Goal: Task Accomplishment & Management: Use online tool/utility

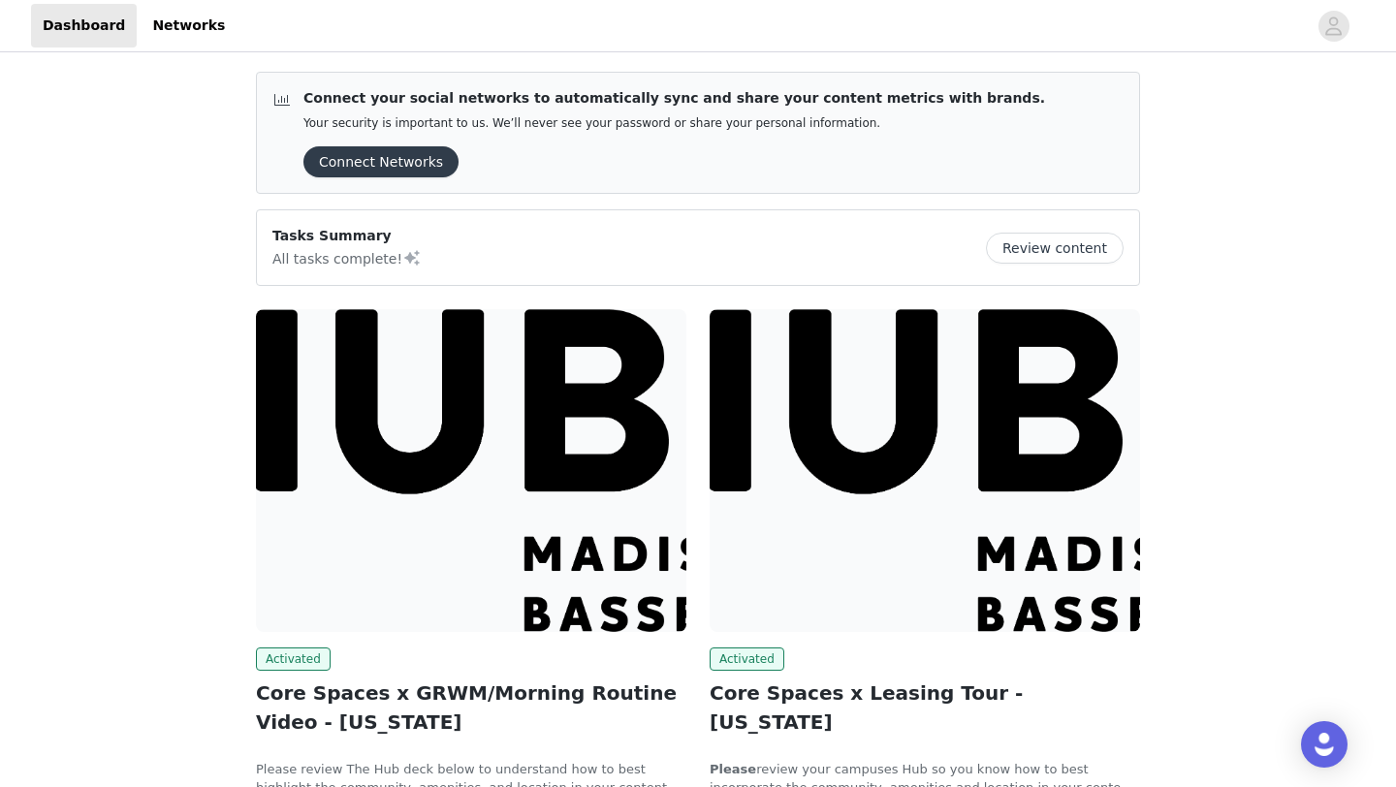
scroll to position [182, 0]
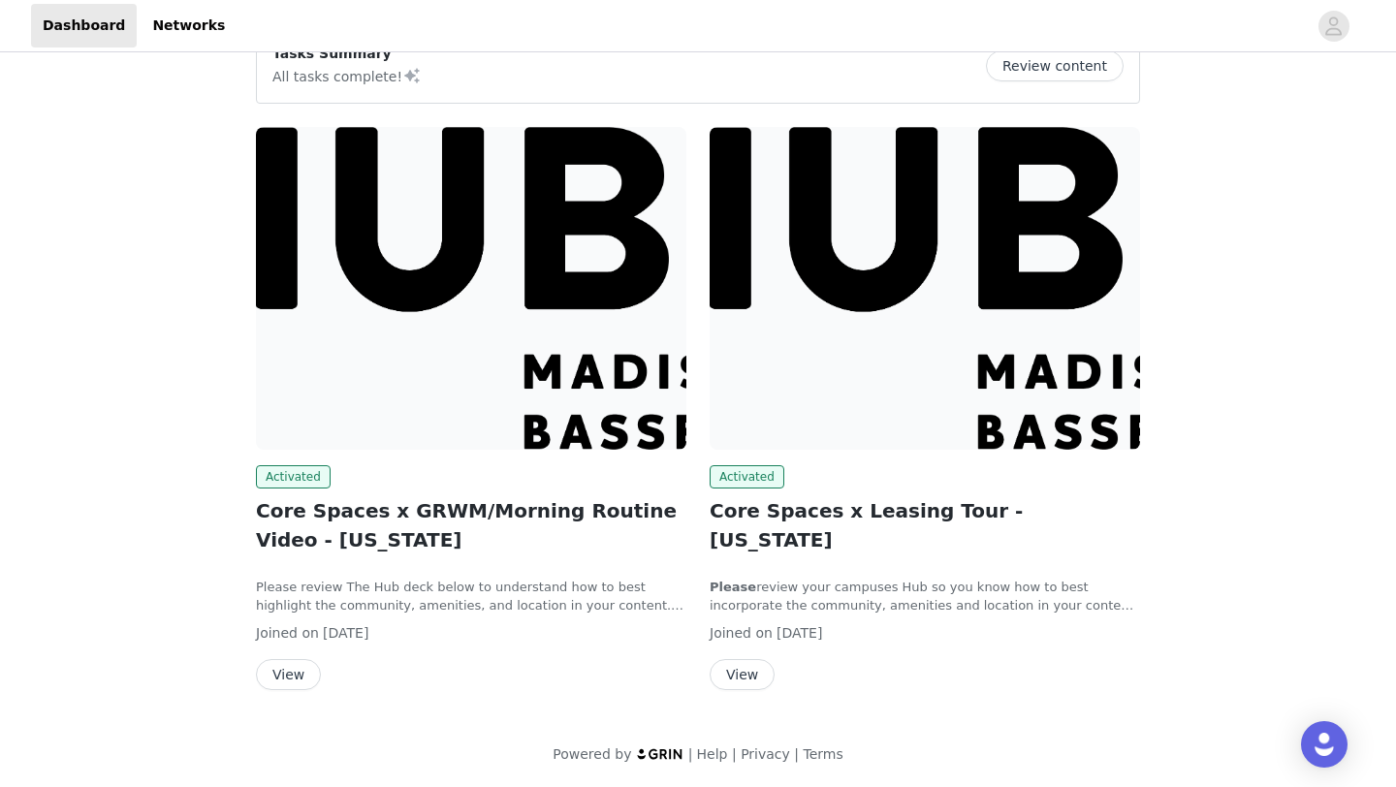
click at [299, 674] on button "View" at bounding box center [288, 674] width 65 height 31
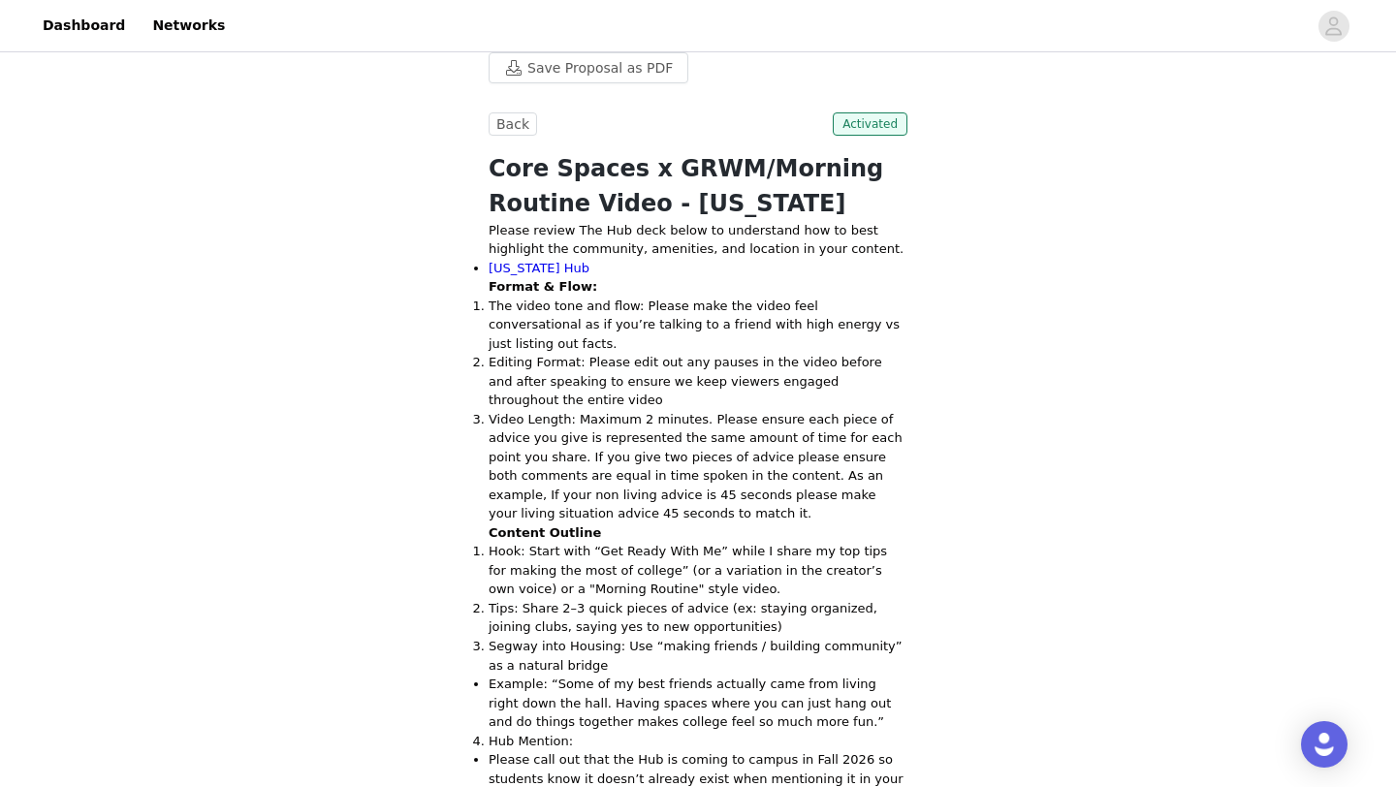
scroll to position [38, 0]
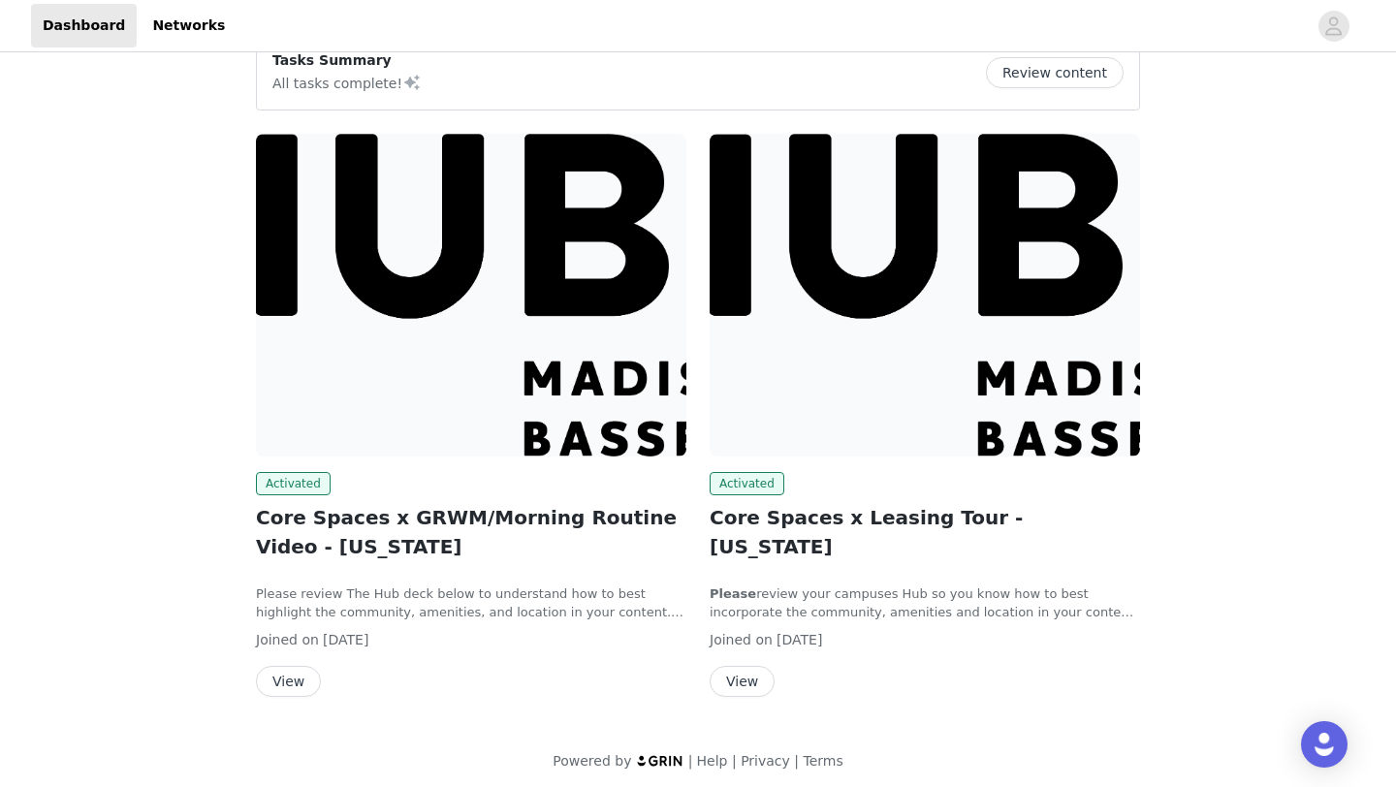
scroll to position [45, 0]
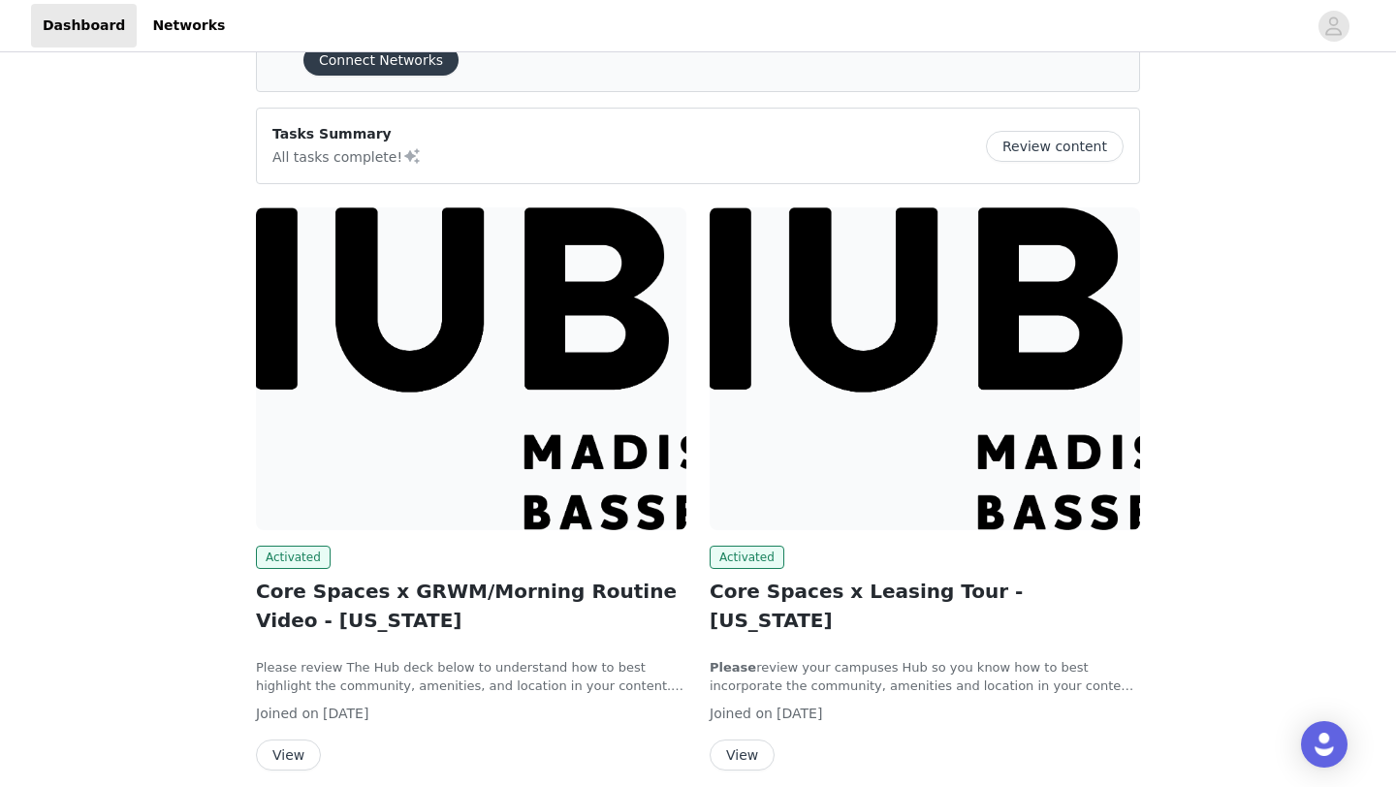
scroll to position [182, 0]
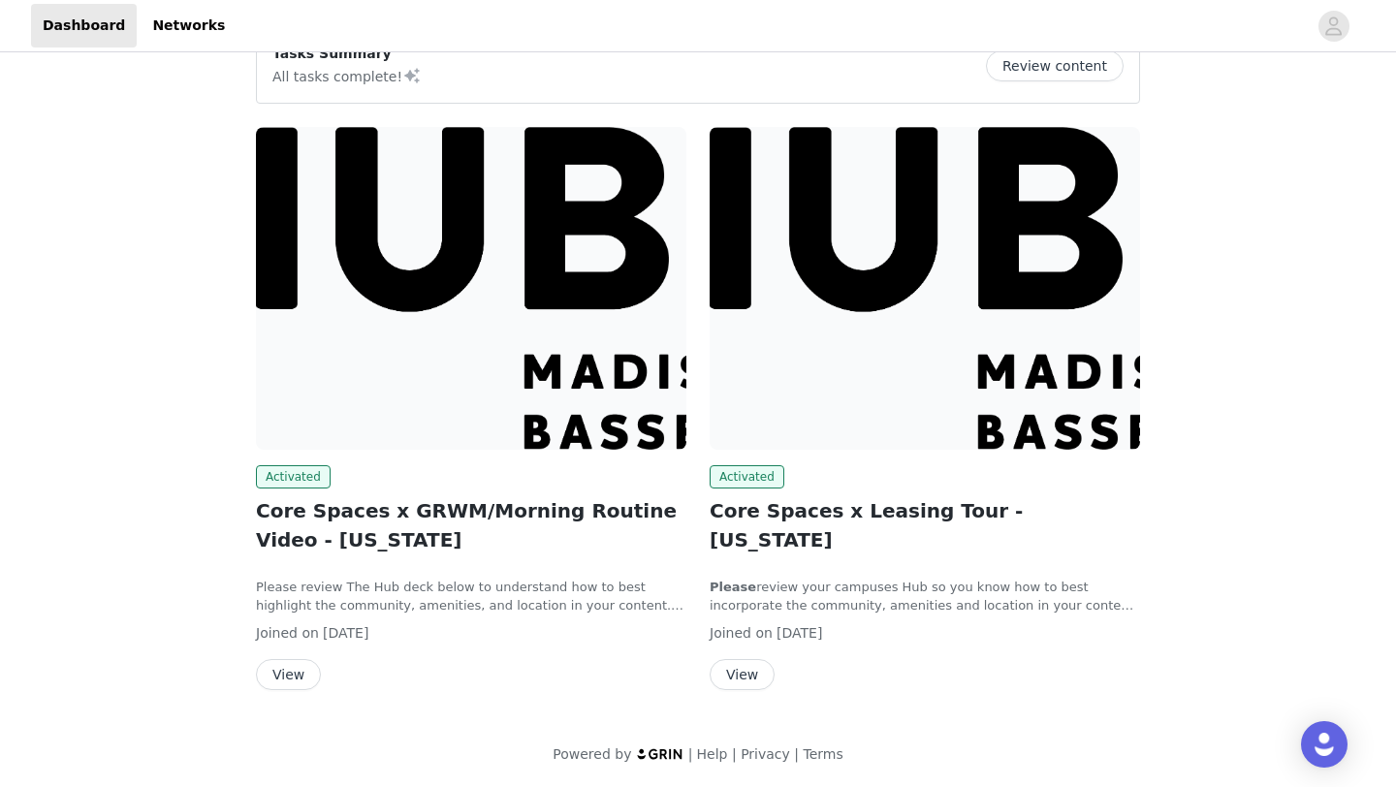
click at [278, 666] on button "View" at bounding box center [288, 674] width 65 height 31
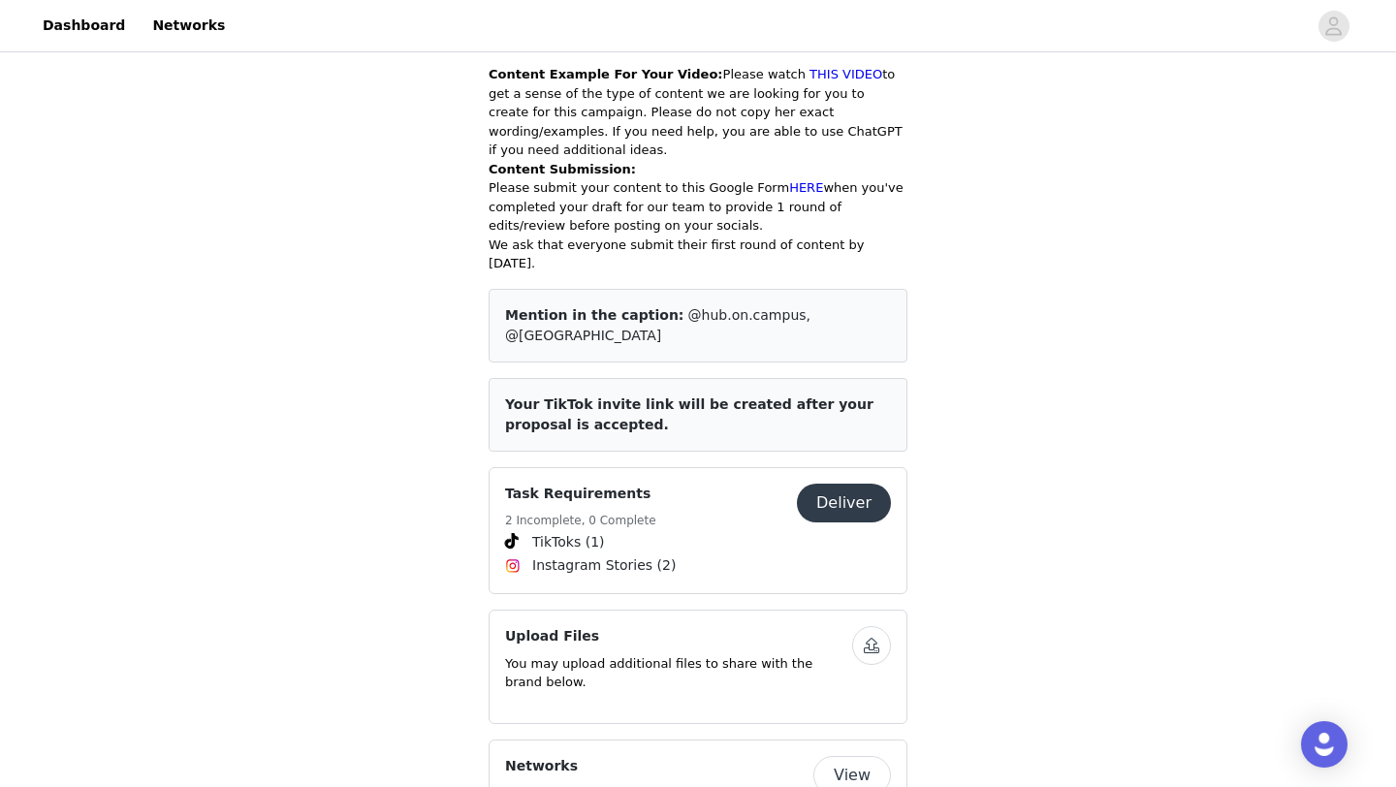
scroll to position [1341, 0]
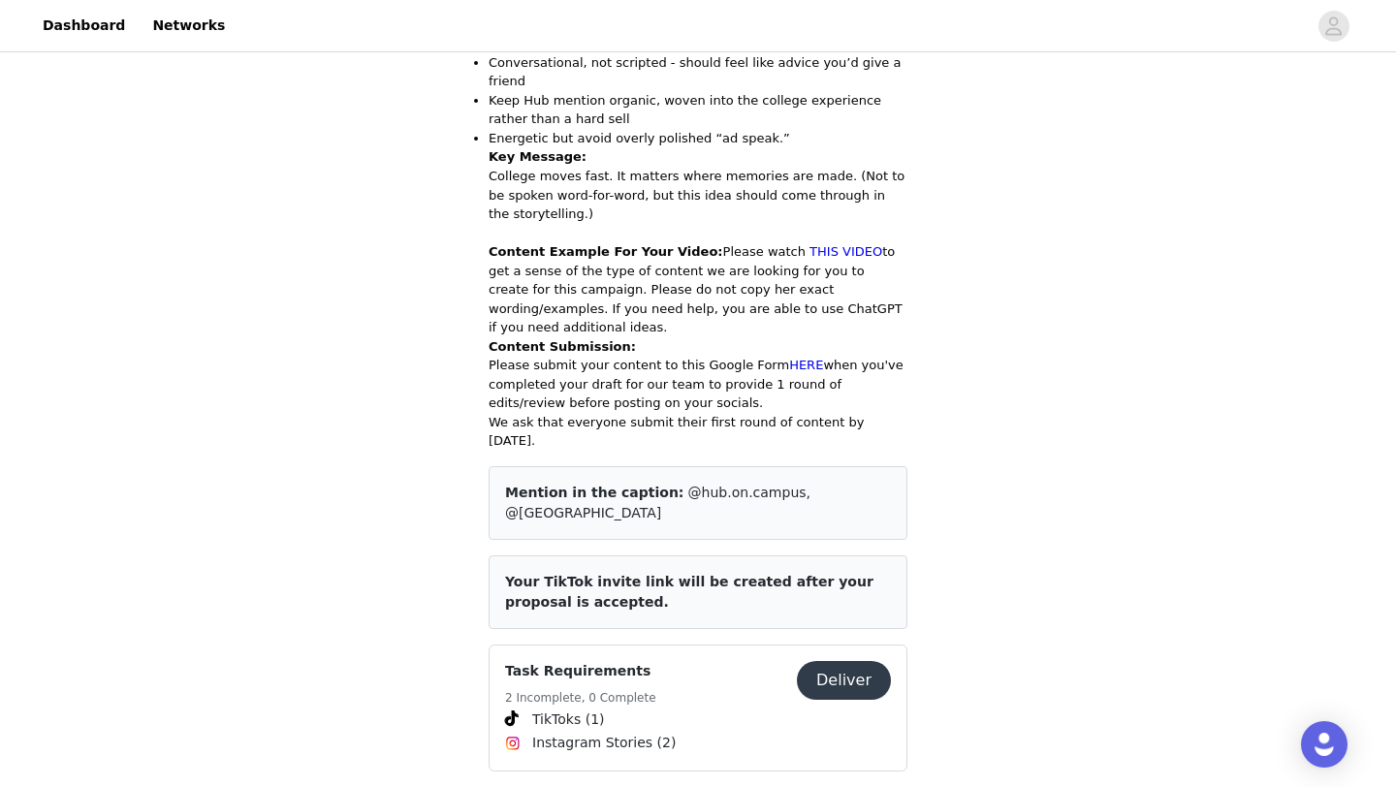
click at [836, 661] on button "Deliver" at bounding box center [844, 680] width 94 height 39
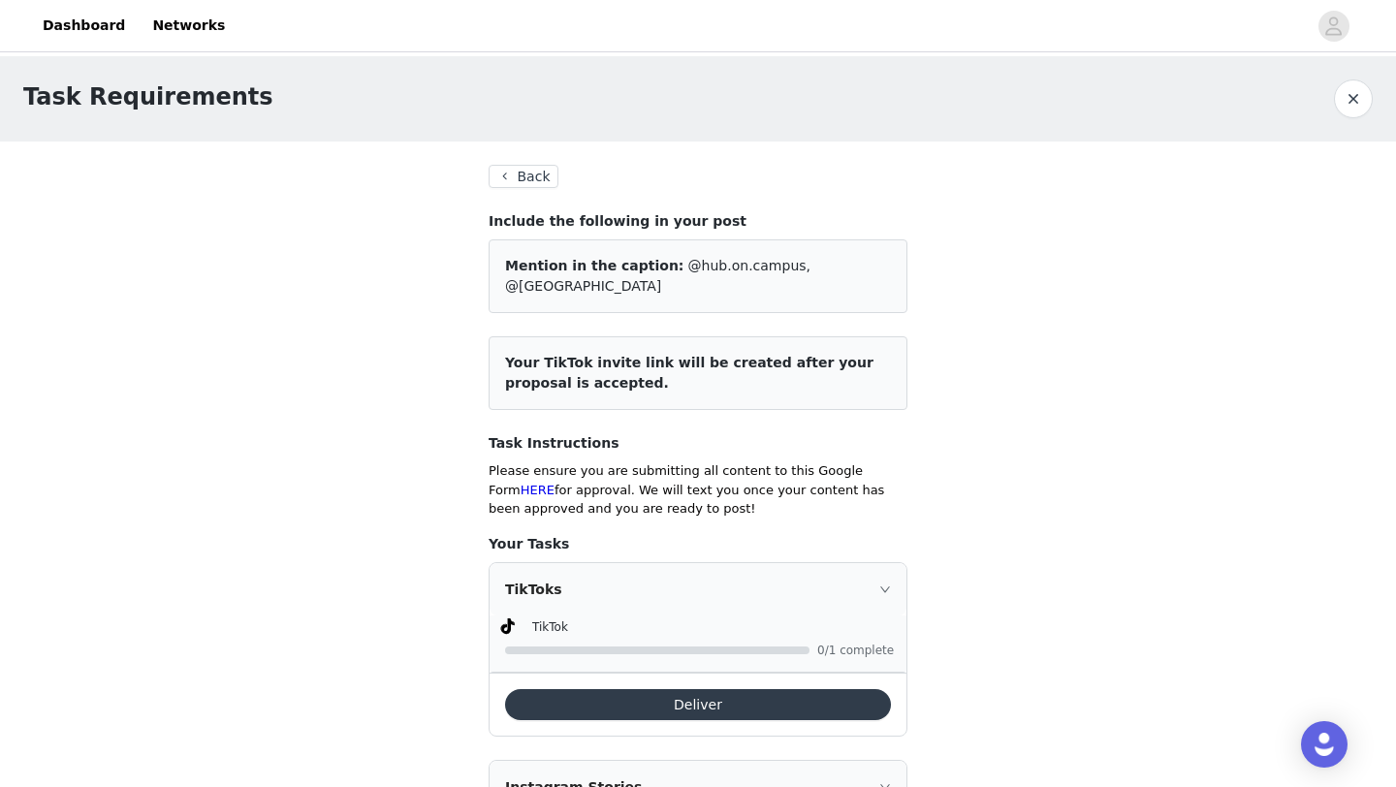
scroll to position [173, 0]
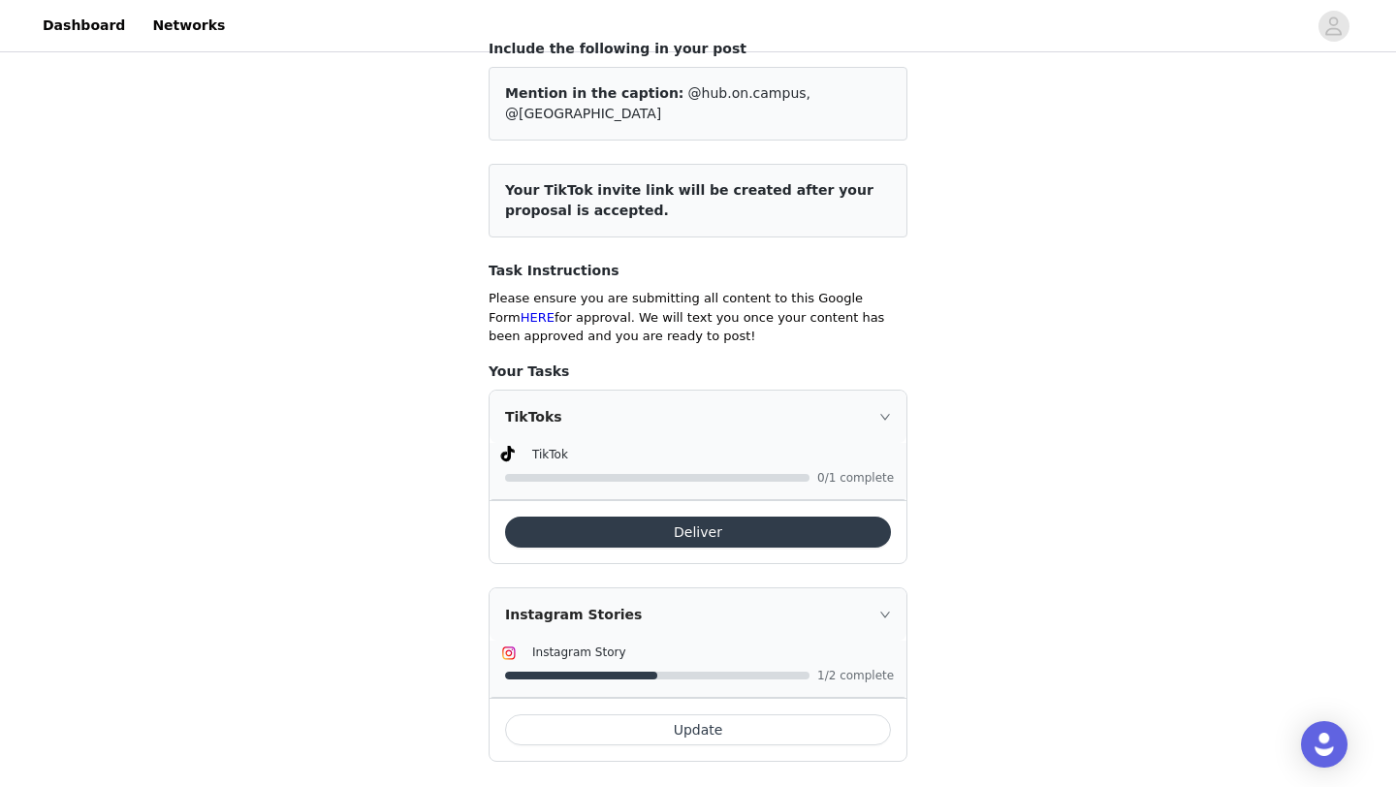
click at [707, 714] on button "Update" at bounding box center [698, 729] width 386 height 31
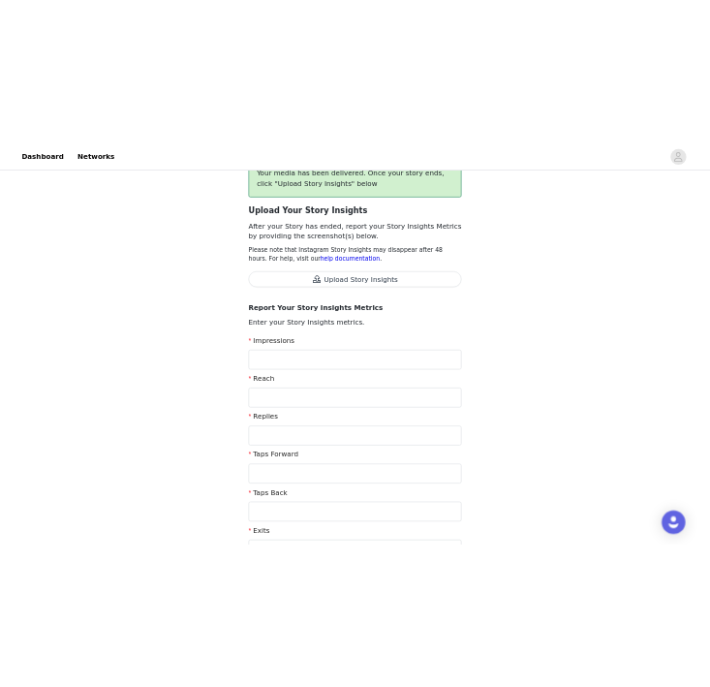
scroll to position [21, 0]
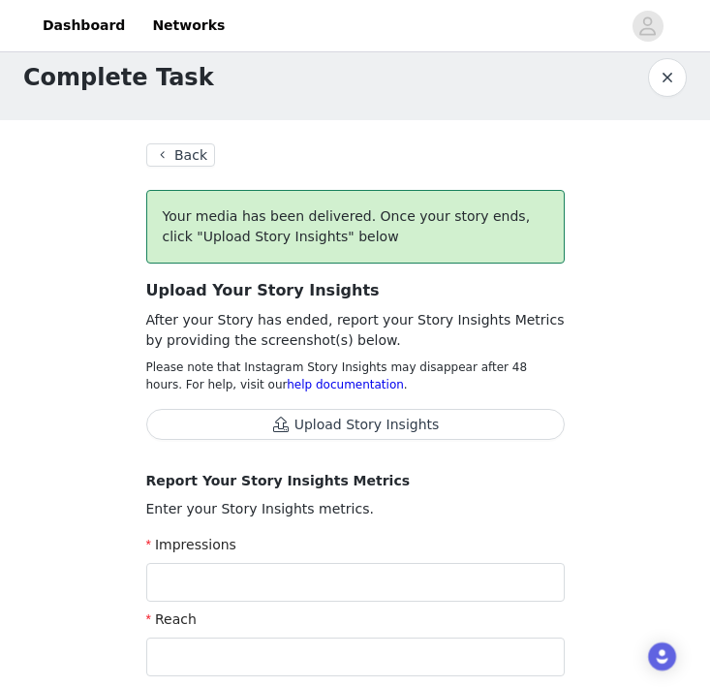
click at [385, 426] on button "Upload Story Insights" at bounding box center [355, 424] width 419 height 31
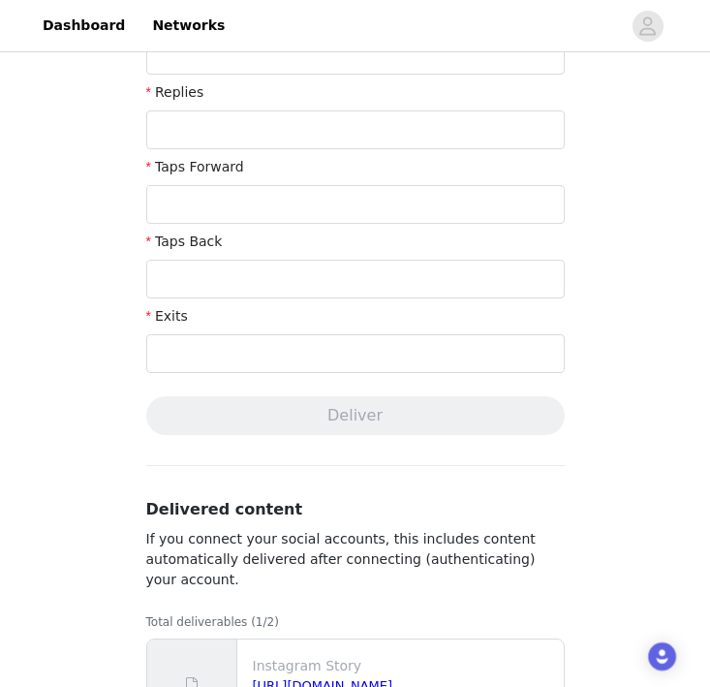
scroll to position [781, 0]
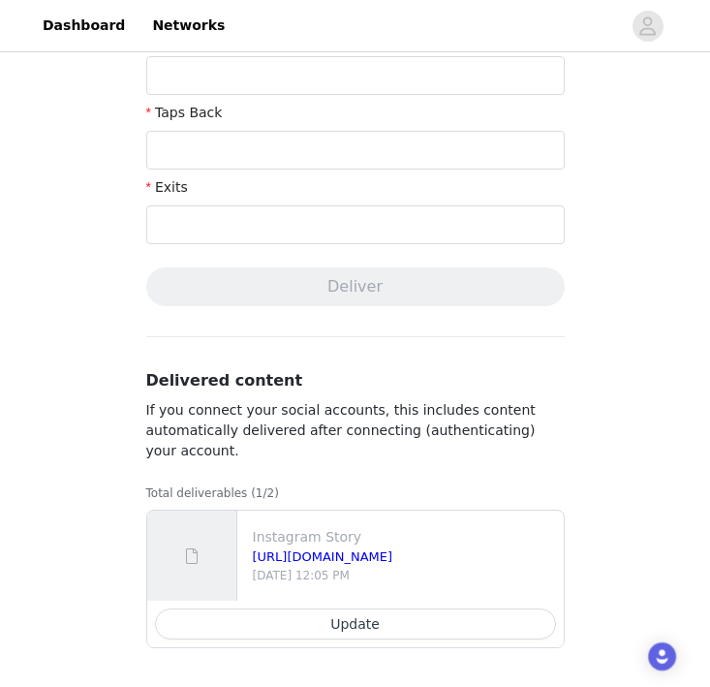
click at [375, 629] on button "Update" at bounding box center [355, 624] width 401 height 31
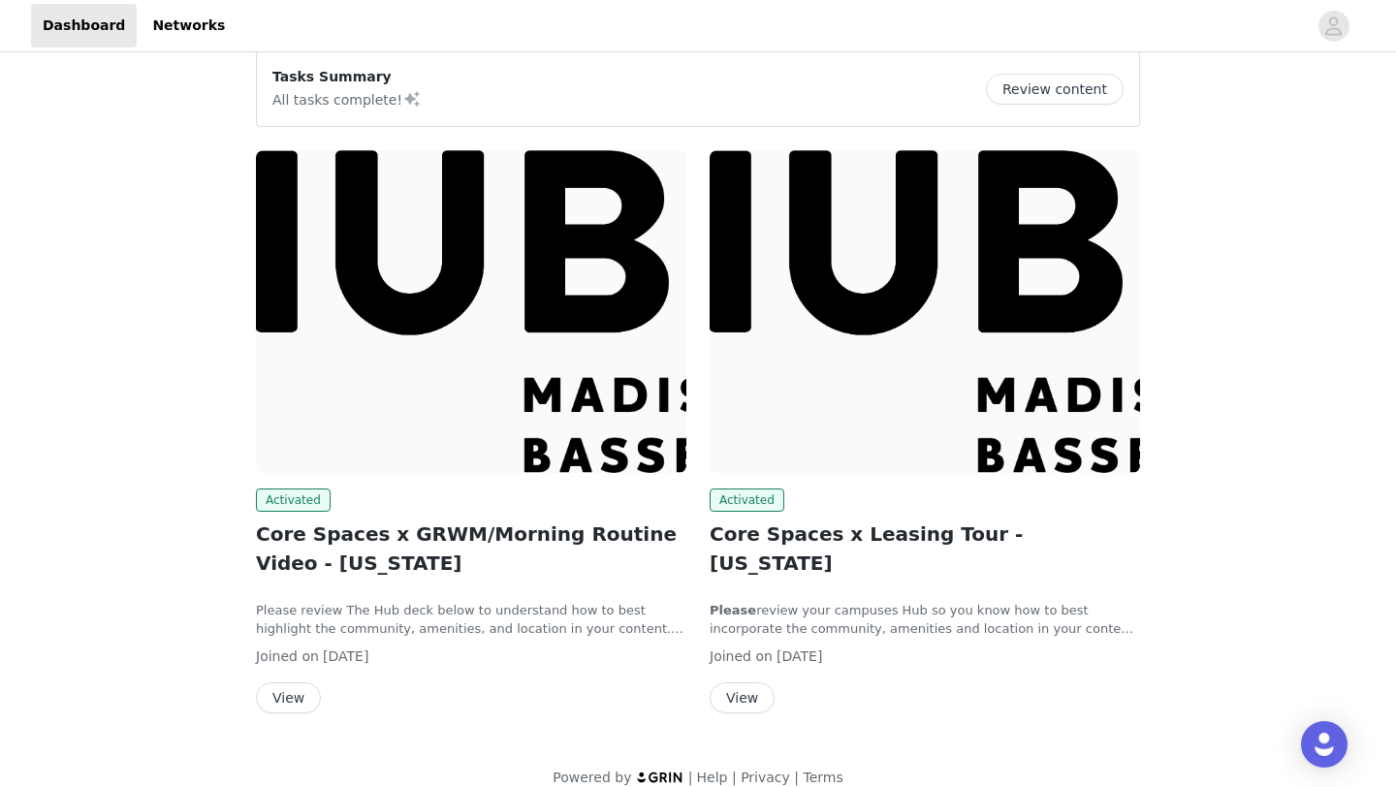
scroll to position [182, 0]
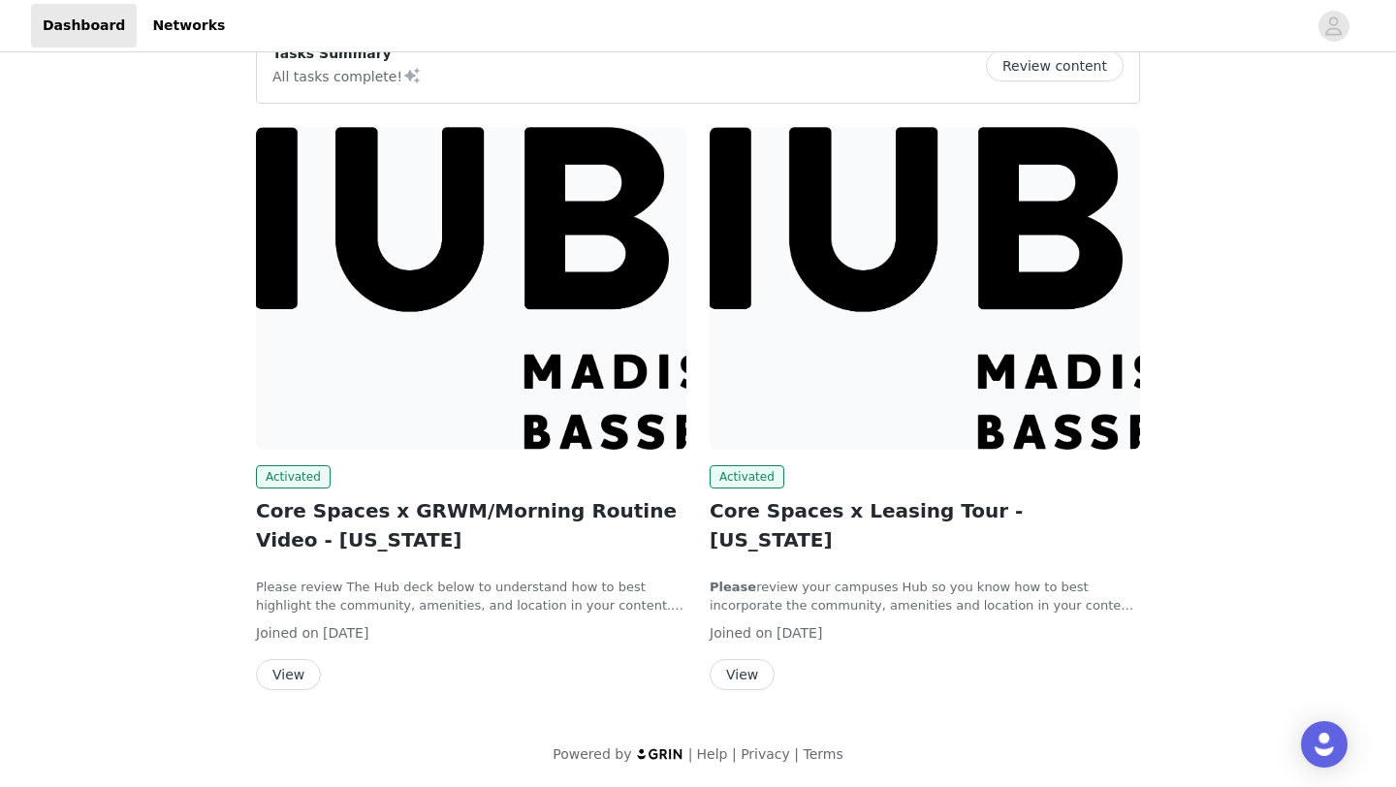
click at [299, 677] on button "View" at bounding box center [288, 674] width 65 height 31
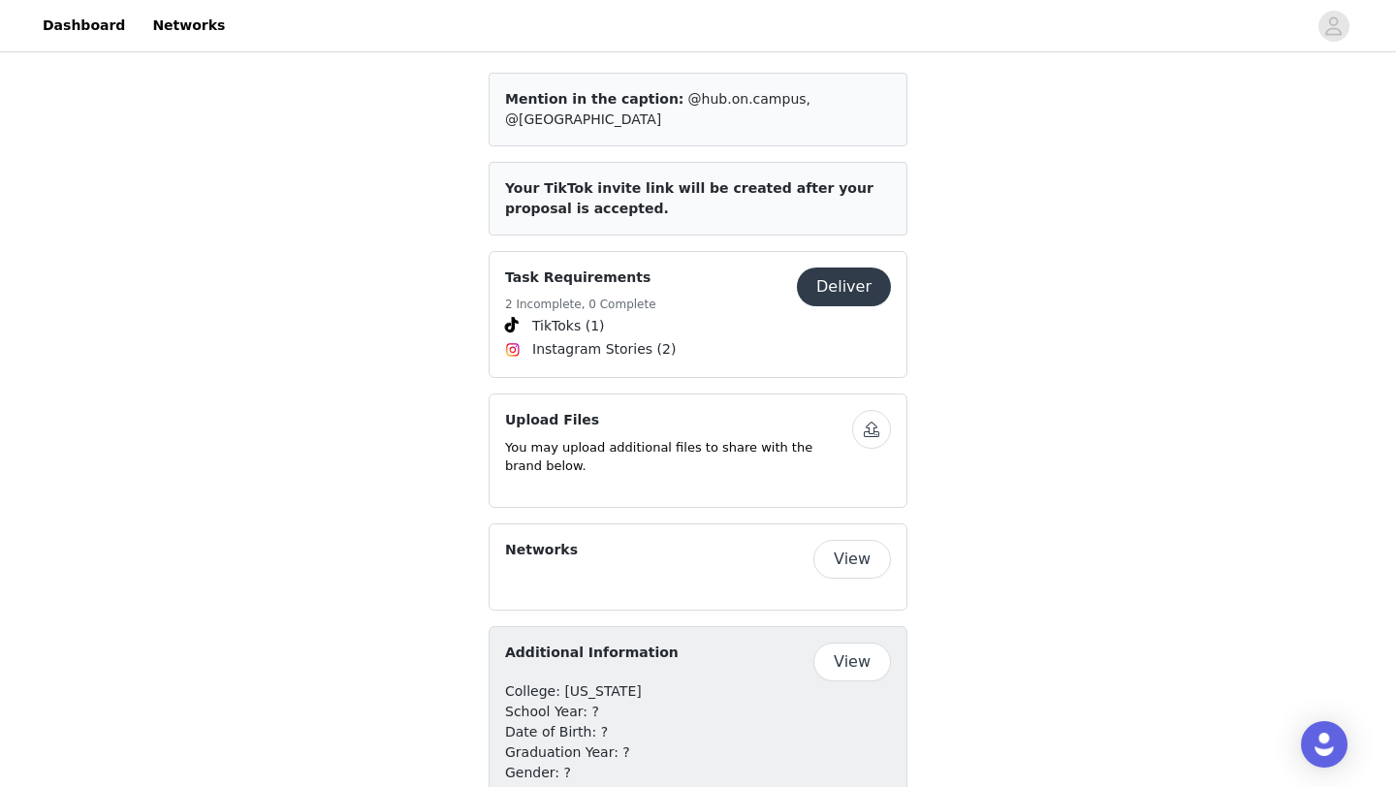
scroll to position [1717, 0]
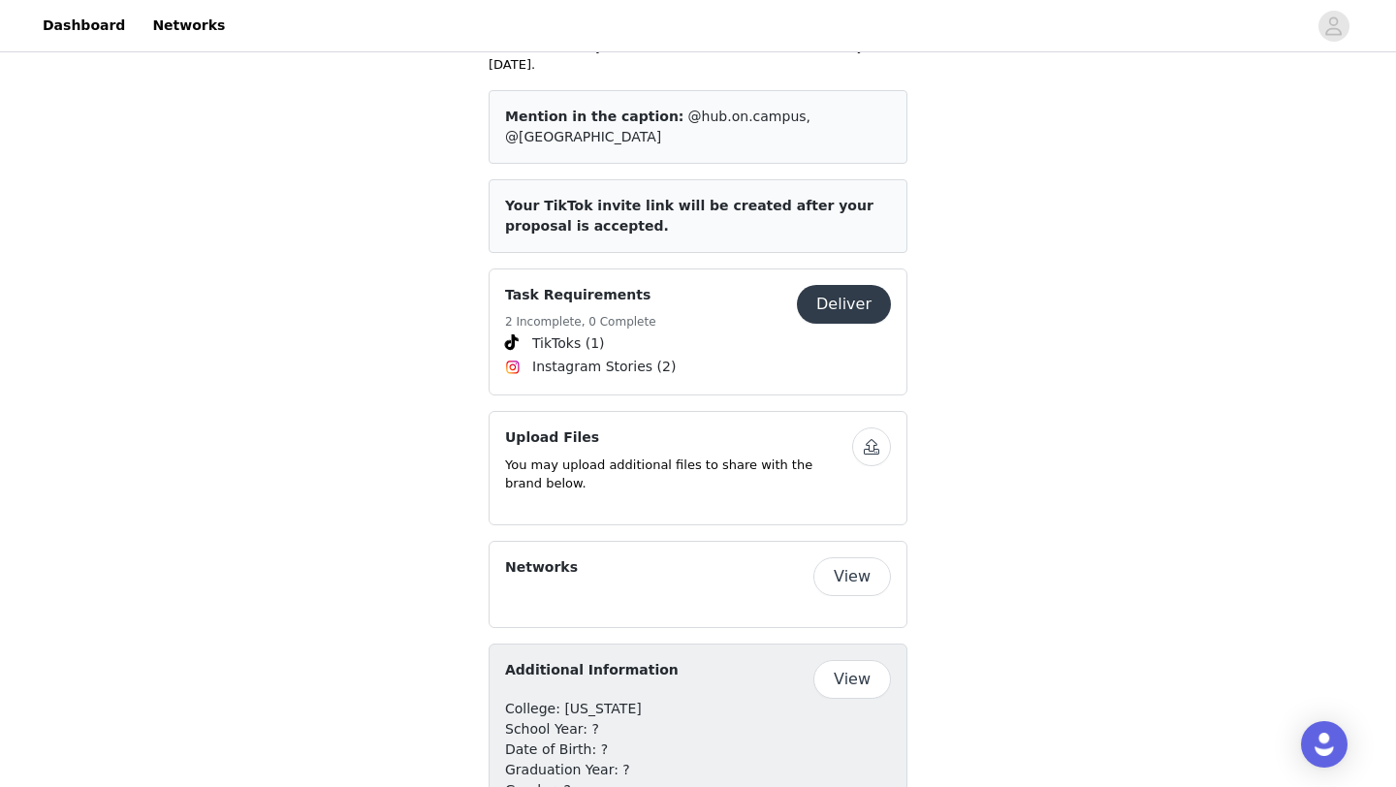
click at [865, 285] on button "Deliver" at bounding box center [844, 304] width 94 height 39
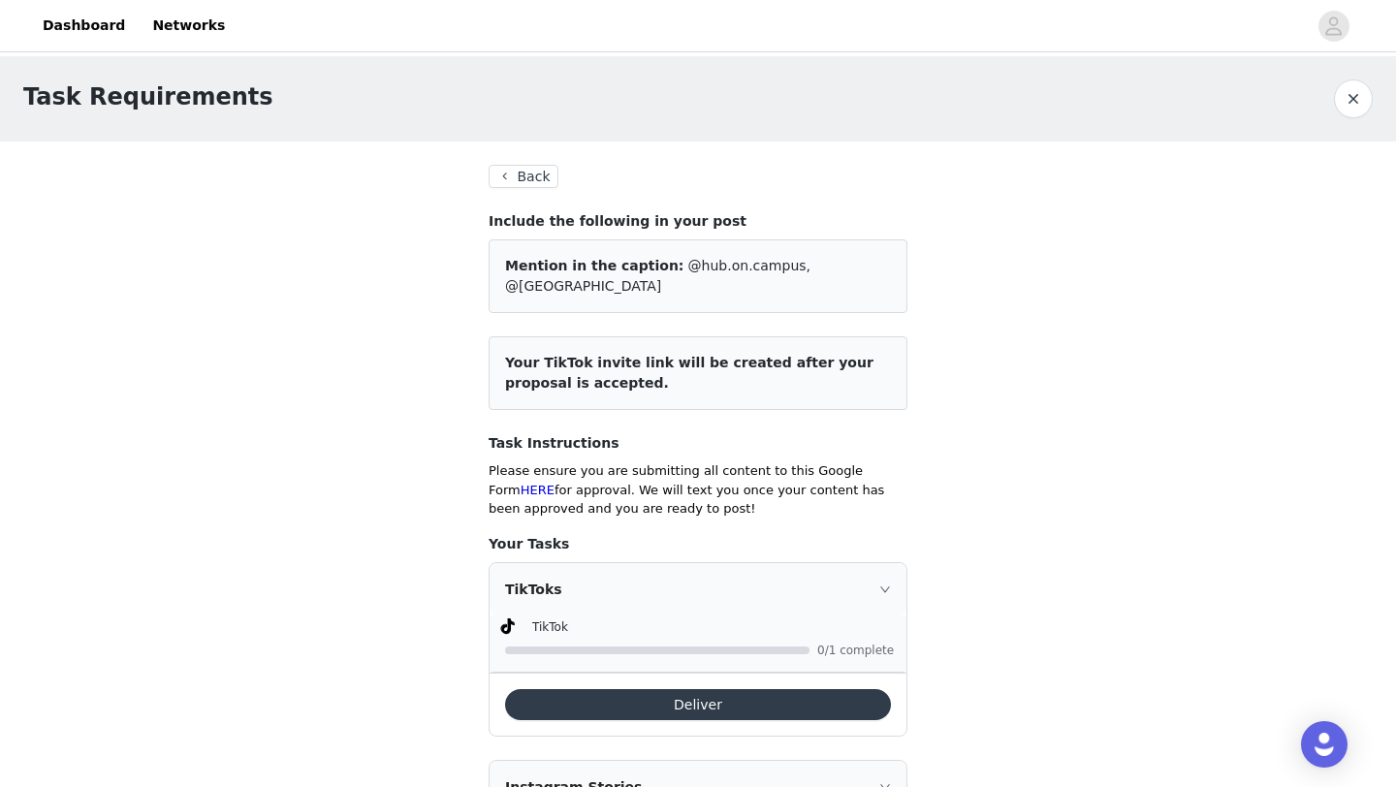
scroll to position [173, 0]
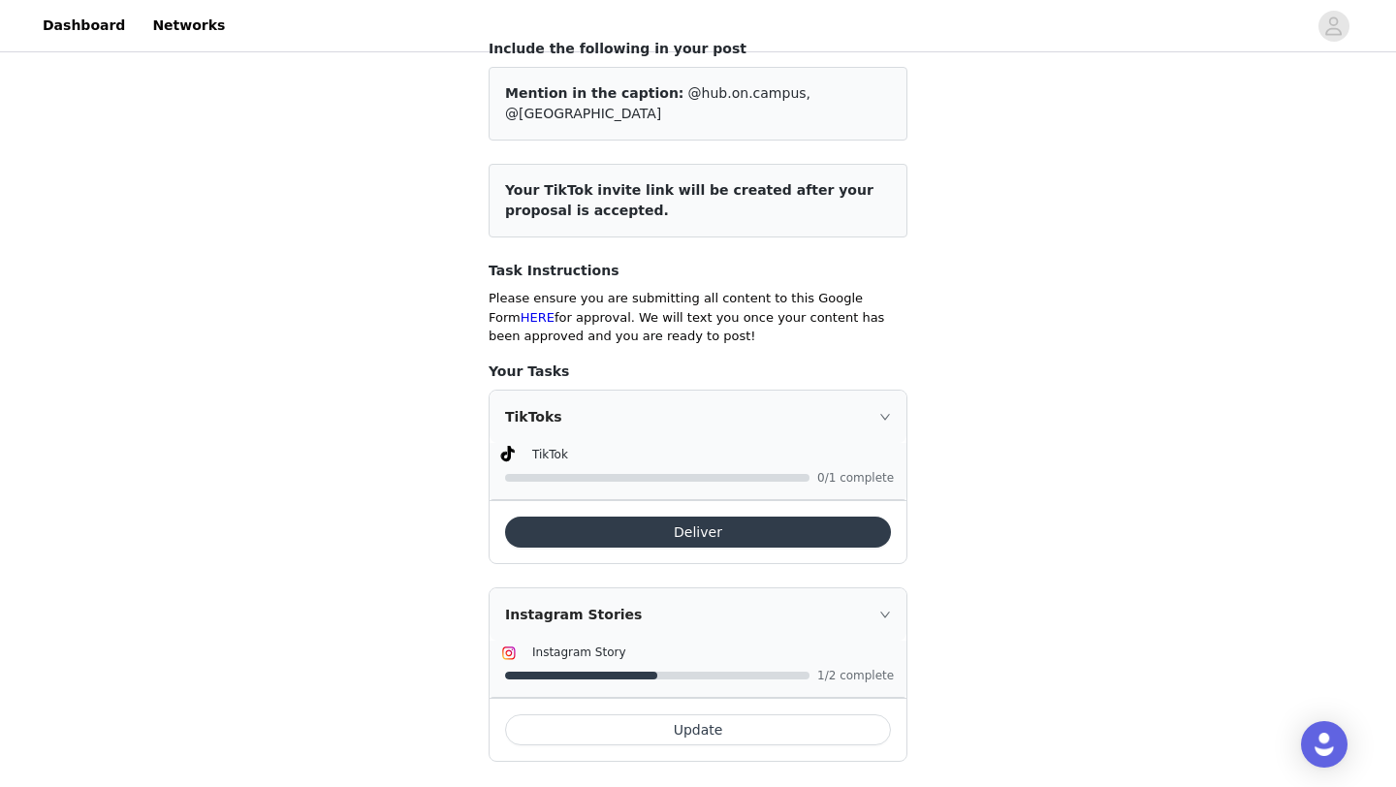
click at [691, 714] on button "Update" at bounding box center [698, 729] width 386 height 31
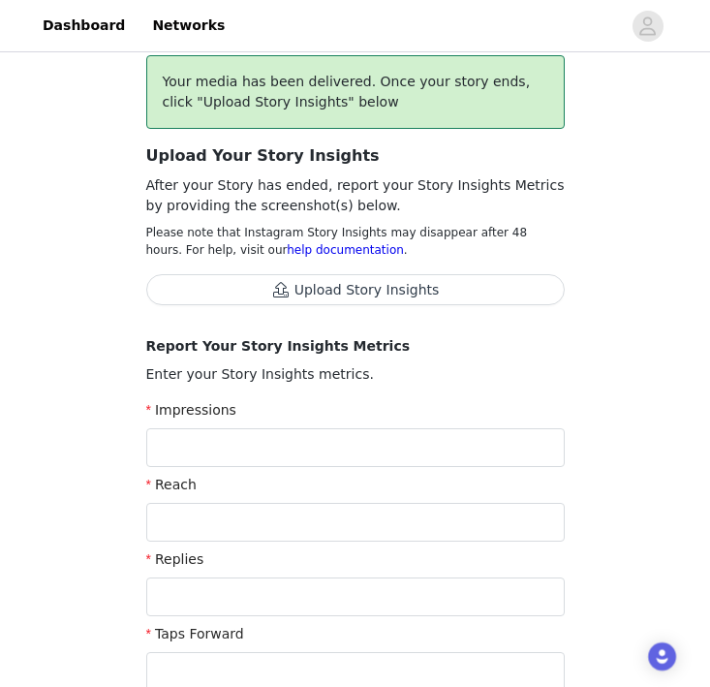
scroll to position [207, 0]
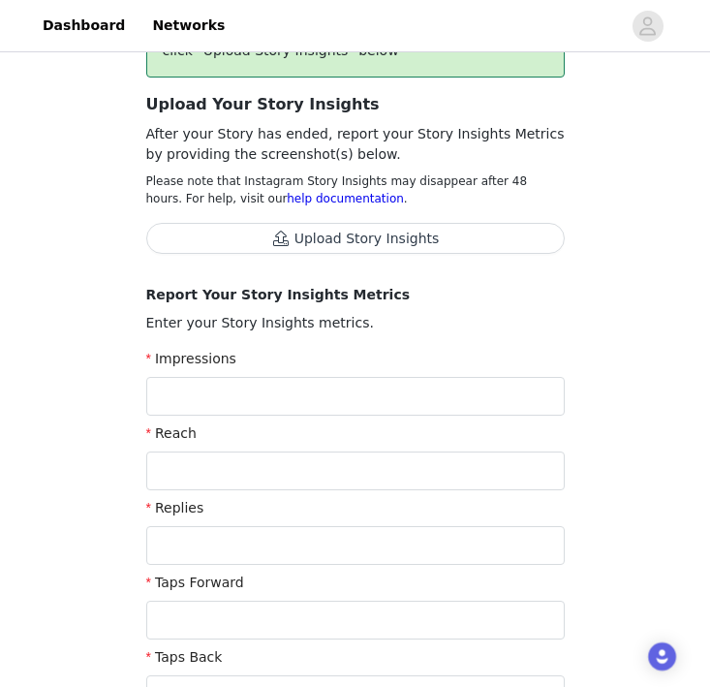
click at [346, 240] on button "Upload Story Insights" at bounding box center [355, 238] width 419 height 31
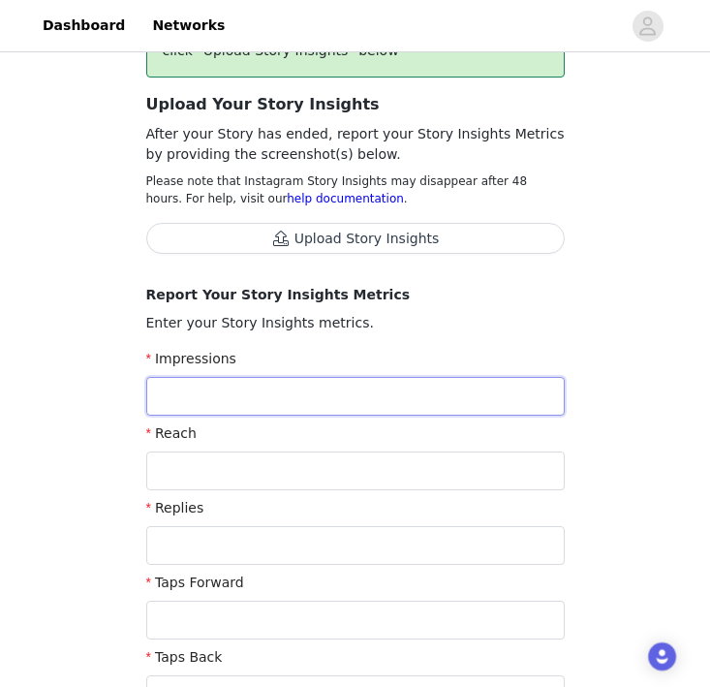
click at [352, 380] on input "text" at bounding box center [355, 396] width 419 height 39
type input "1"
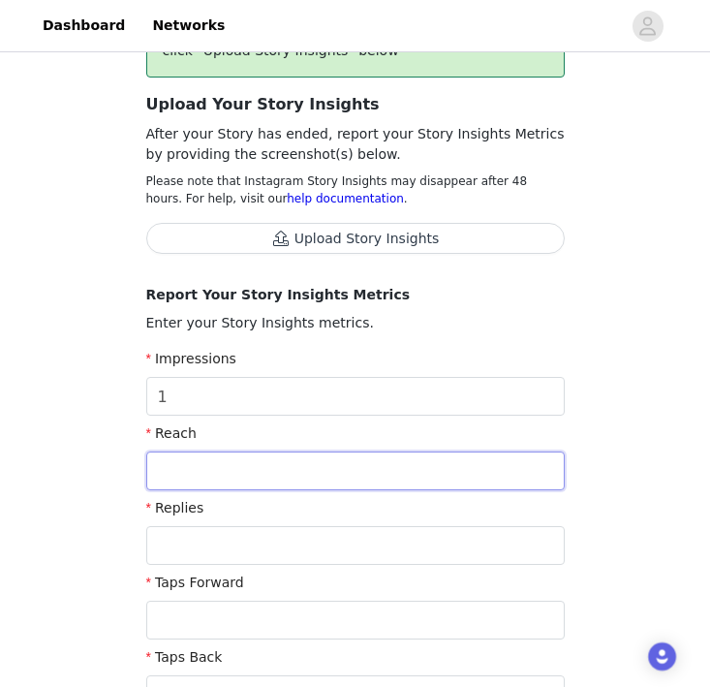
click at [336, 468] on input "text" at bounding box center [355, 471] width 419 height 39
type input "1"
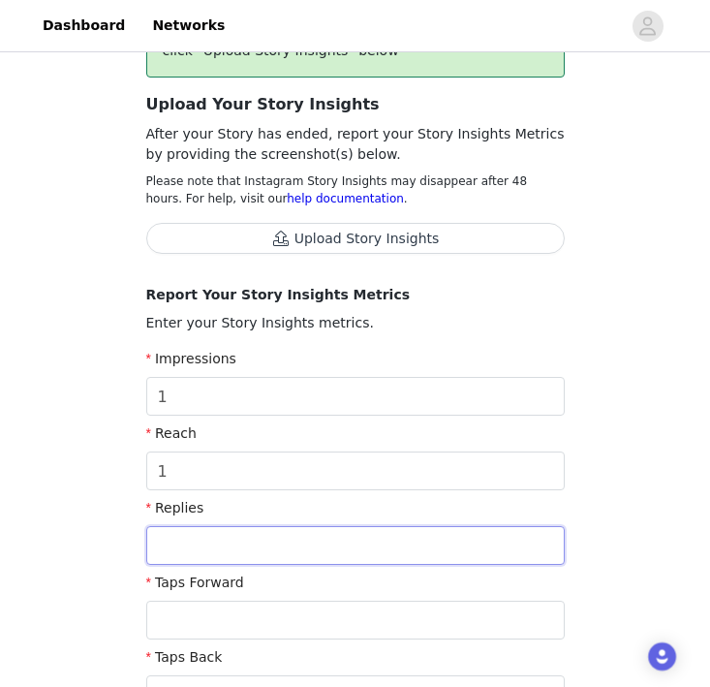
click at [308, 539] on input "text" at bounding box center [355, 545] width 419 height 39
type input "1"
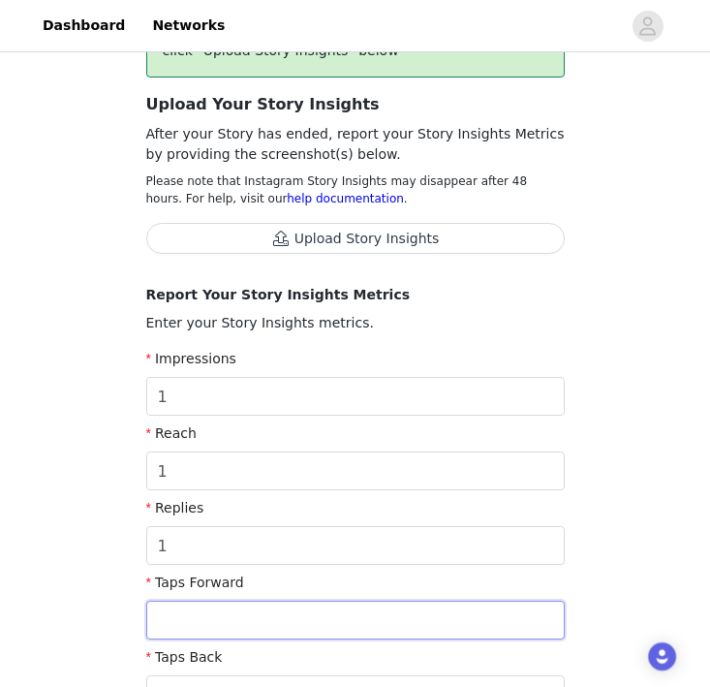
click at [294, 623] on input "text" at bounding box center [355, 620] width 419 height 39
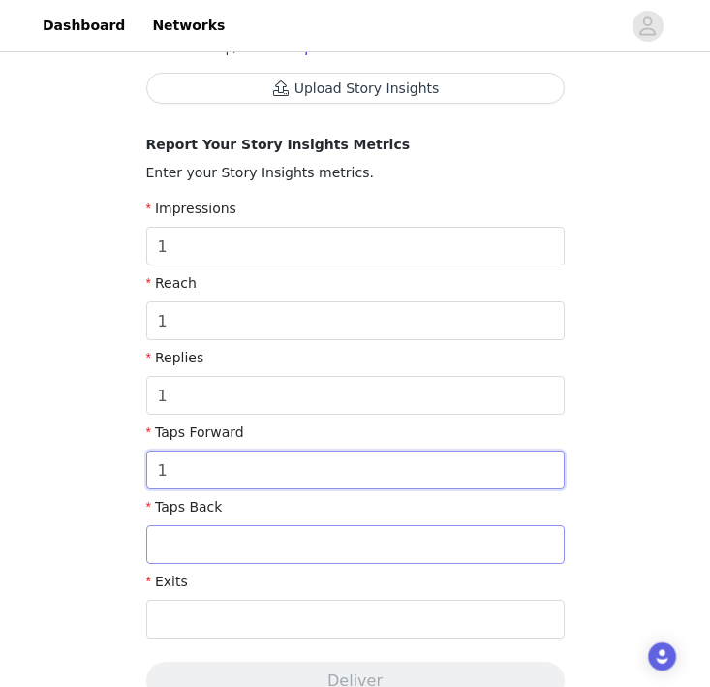
type input "1"
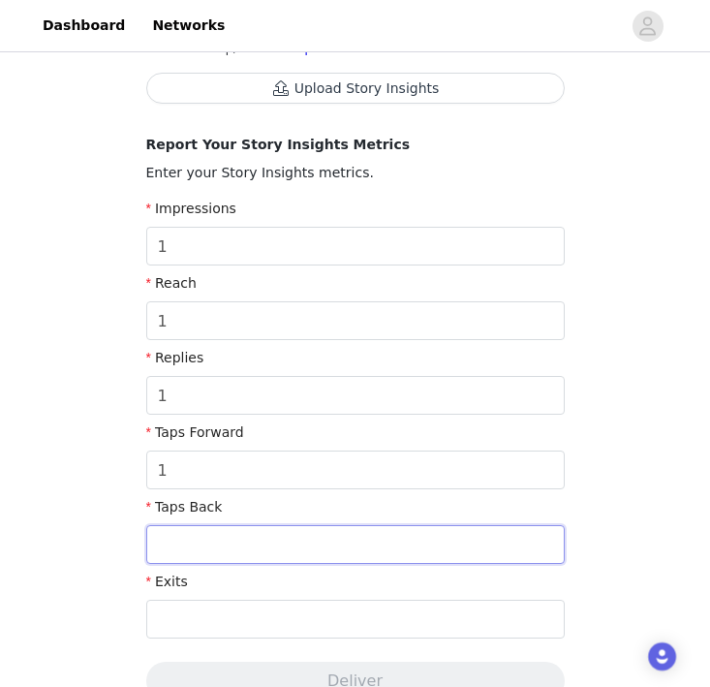
click at [280, 562] on input "text" at bounding box center [355, 544] width 419 height 39
type input "1"
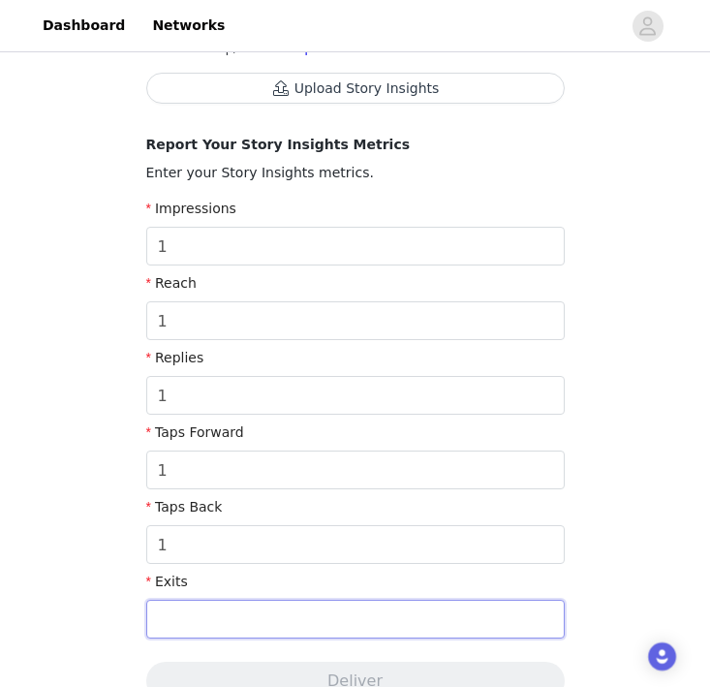
click at [275, 612] on input "text" at bounding box center [355, 619] width 419 height 39
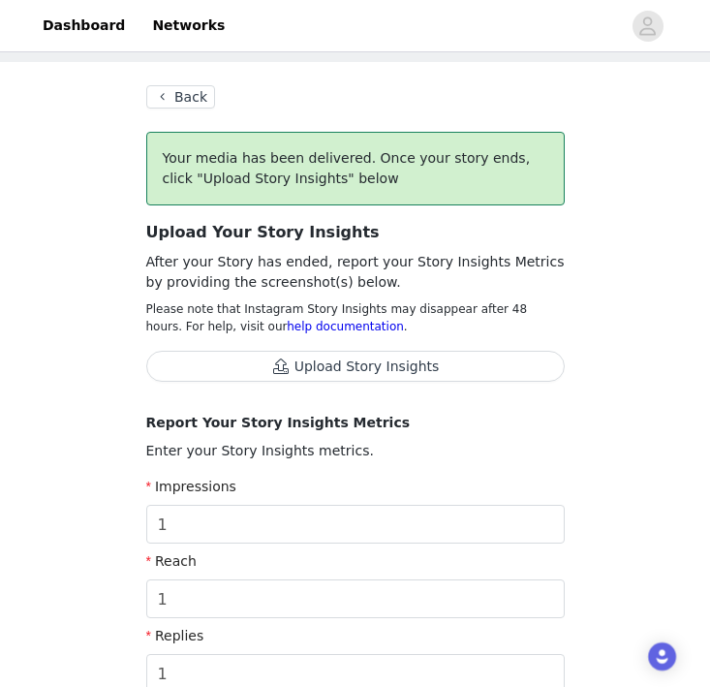
scroll to position [78, 0]
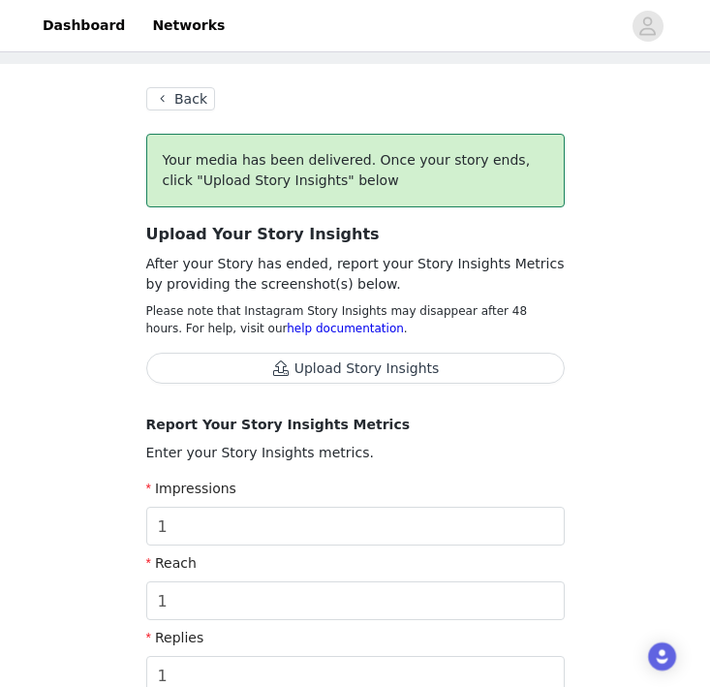
type input "1"
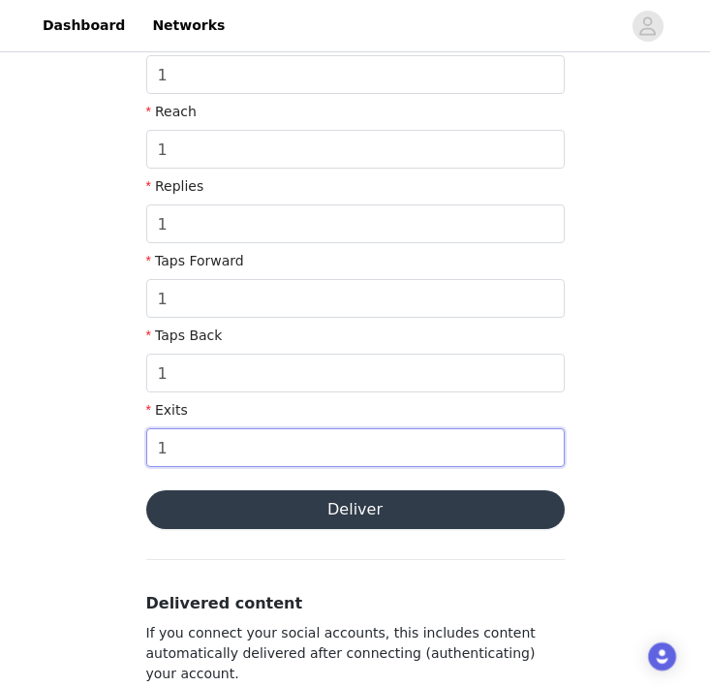
scroll to position [559, 0]
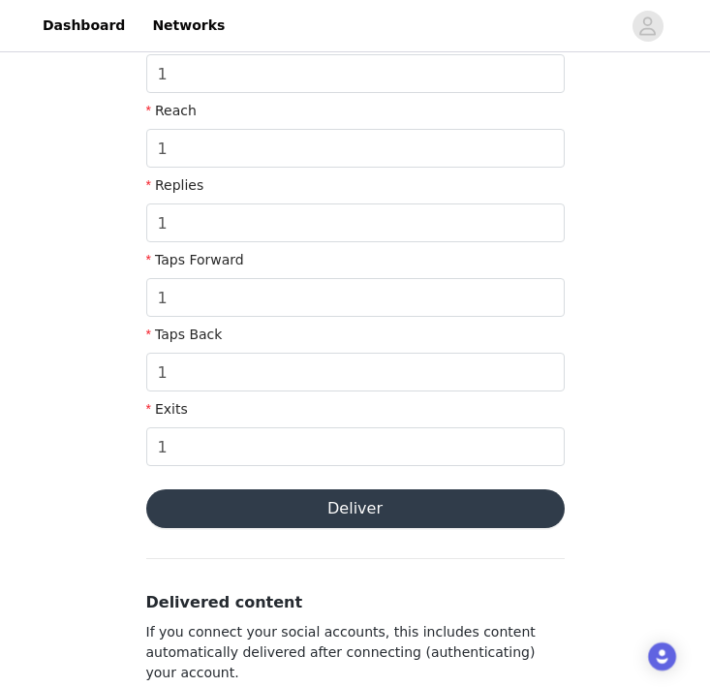
click at [446, 519] on button "Deliver" at bounding box center [355, 508] width 419 height 39
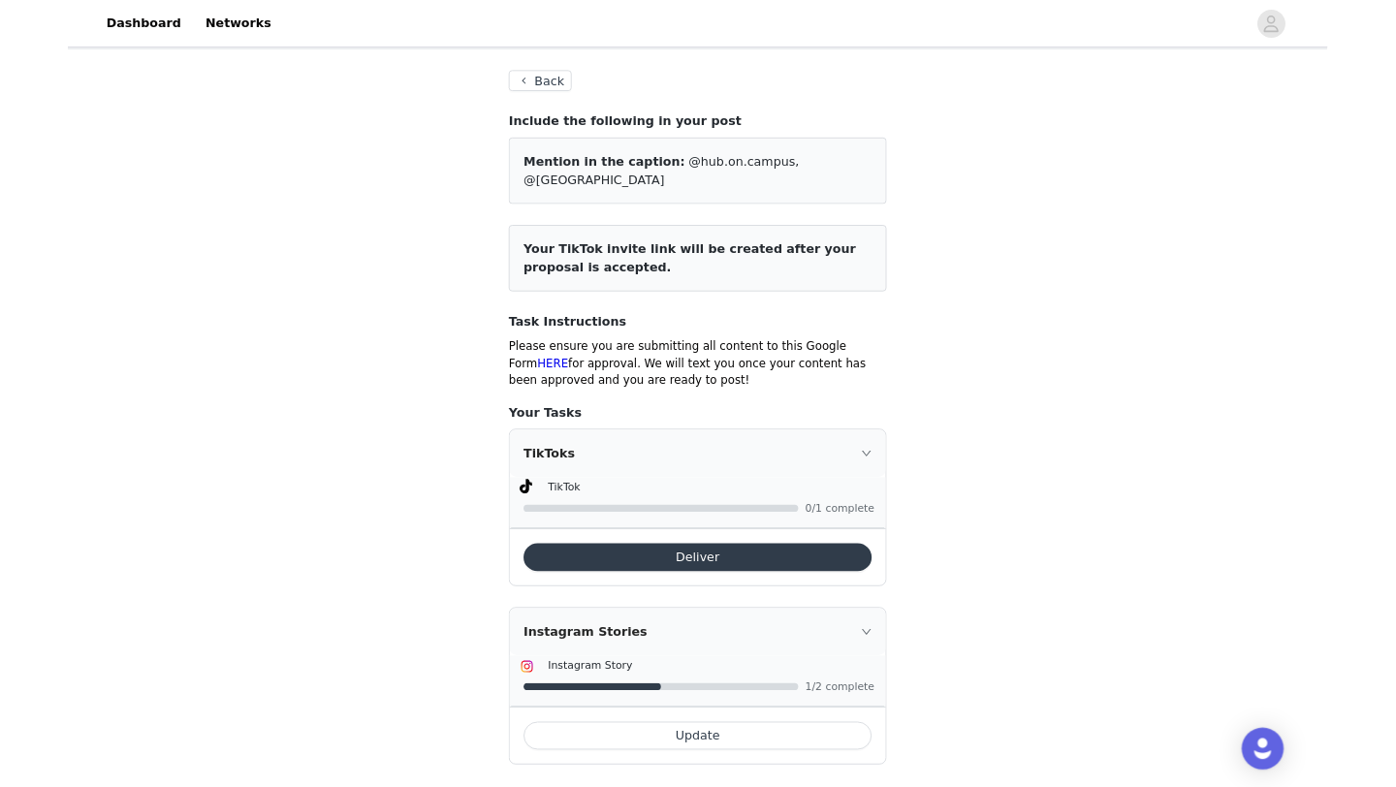
scroll to position [173, 0]
